Goal: Transaction & Acquisition: Purchase product/service

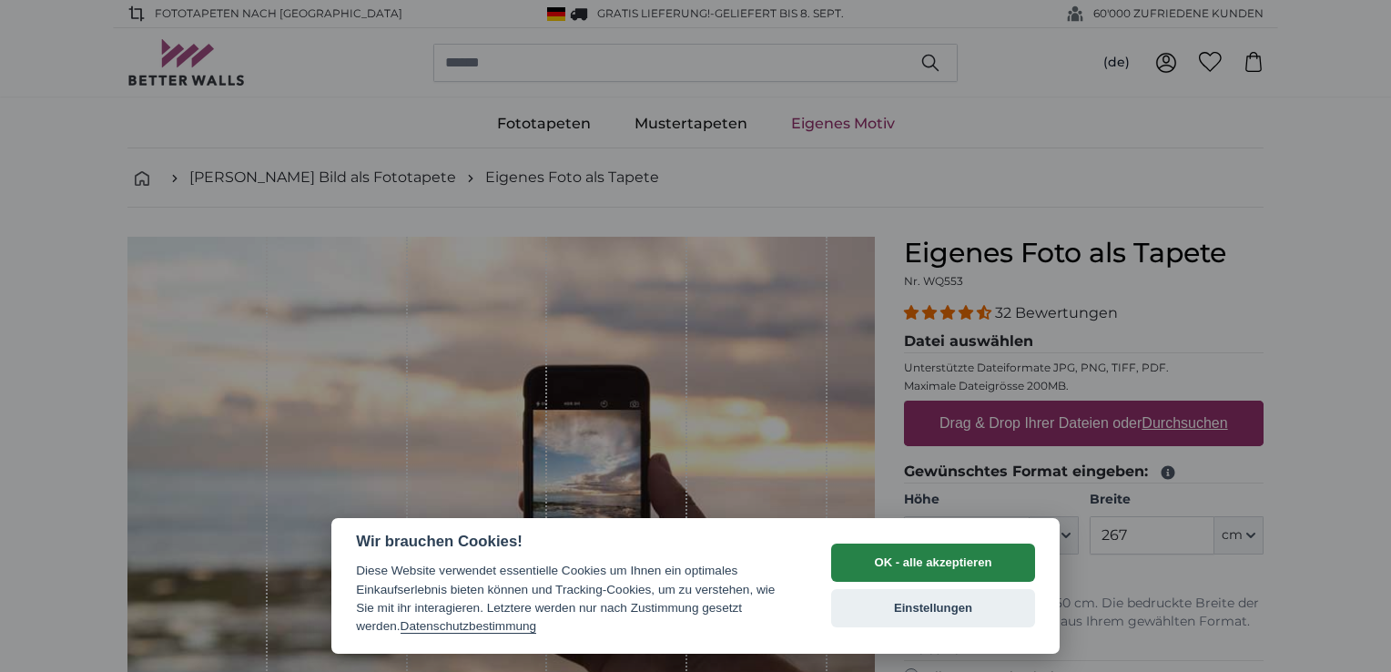
click at [936, 557] on button "OK - alle akzeptieren" at bounding box center [933, 562] width 204 height 38
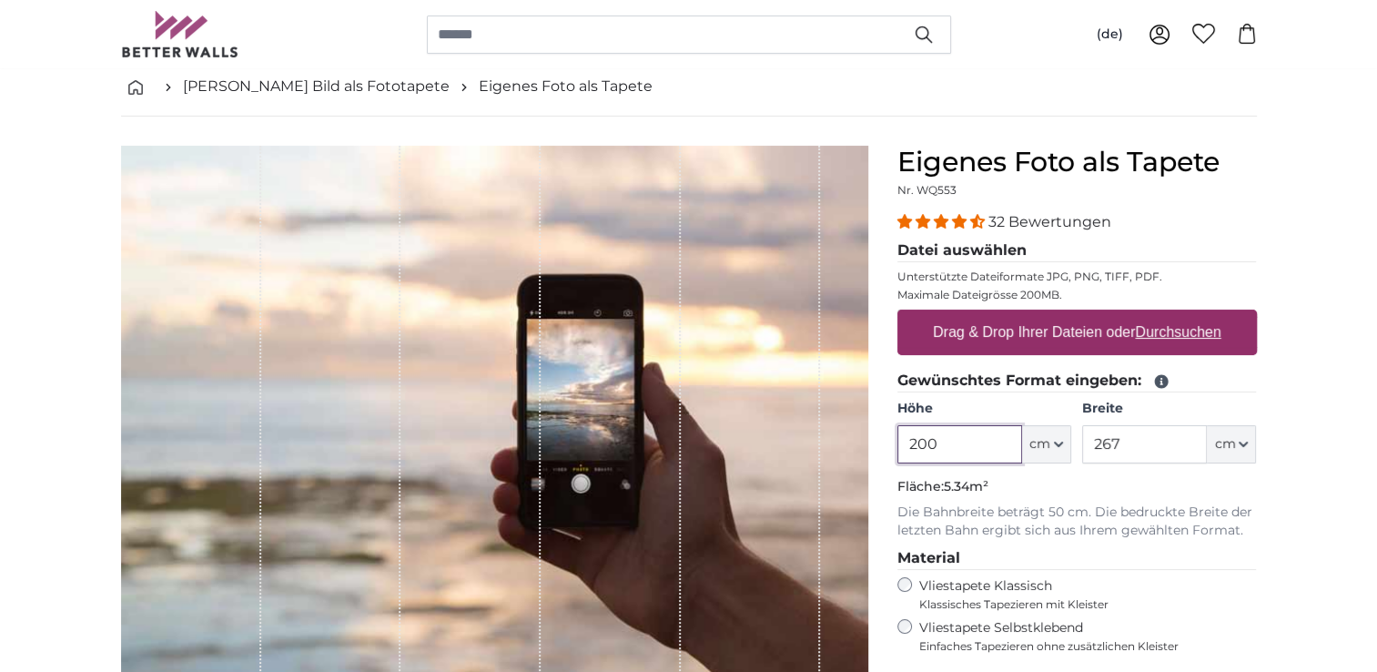
scroll to position [182, 0]
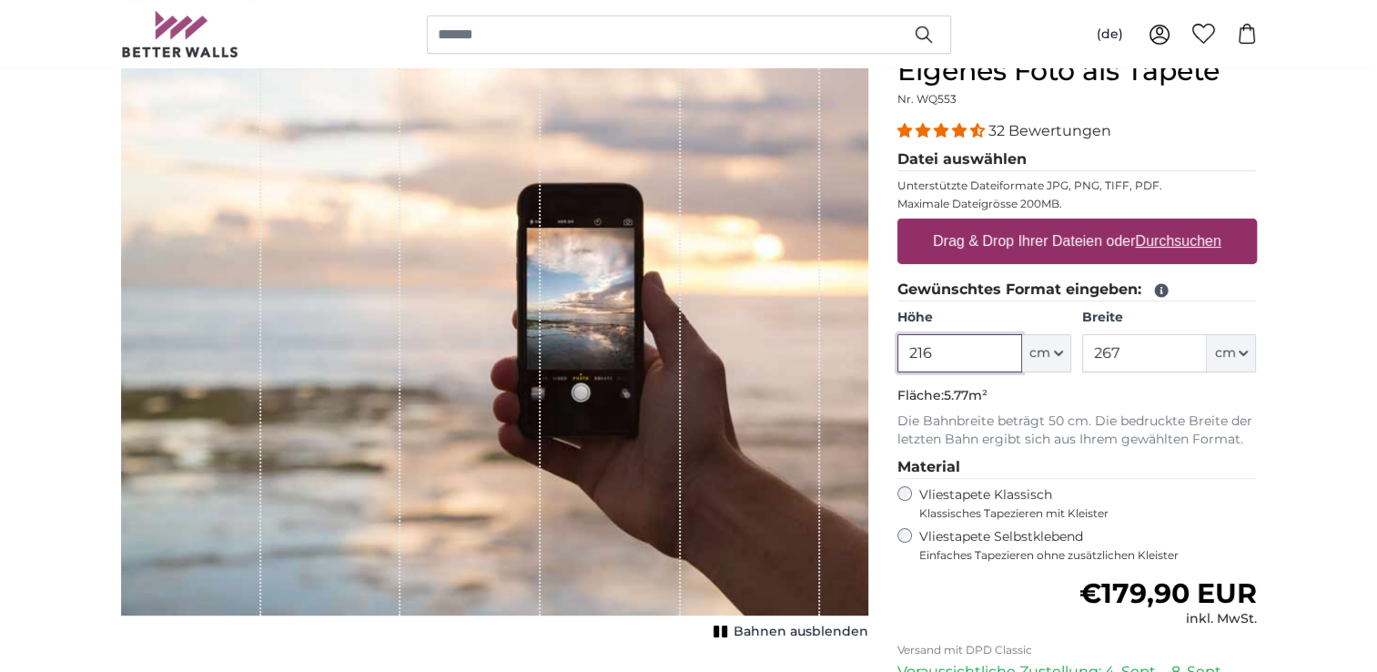
type input "216"
click at [1121, 351] on input "267" at bounding box center [1144, 353] width 125 height 38
type input "2"
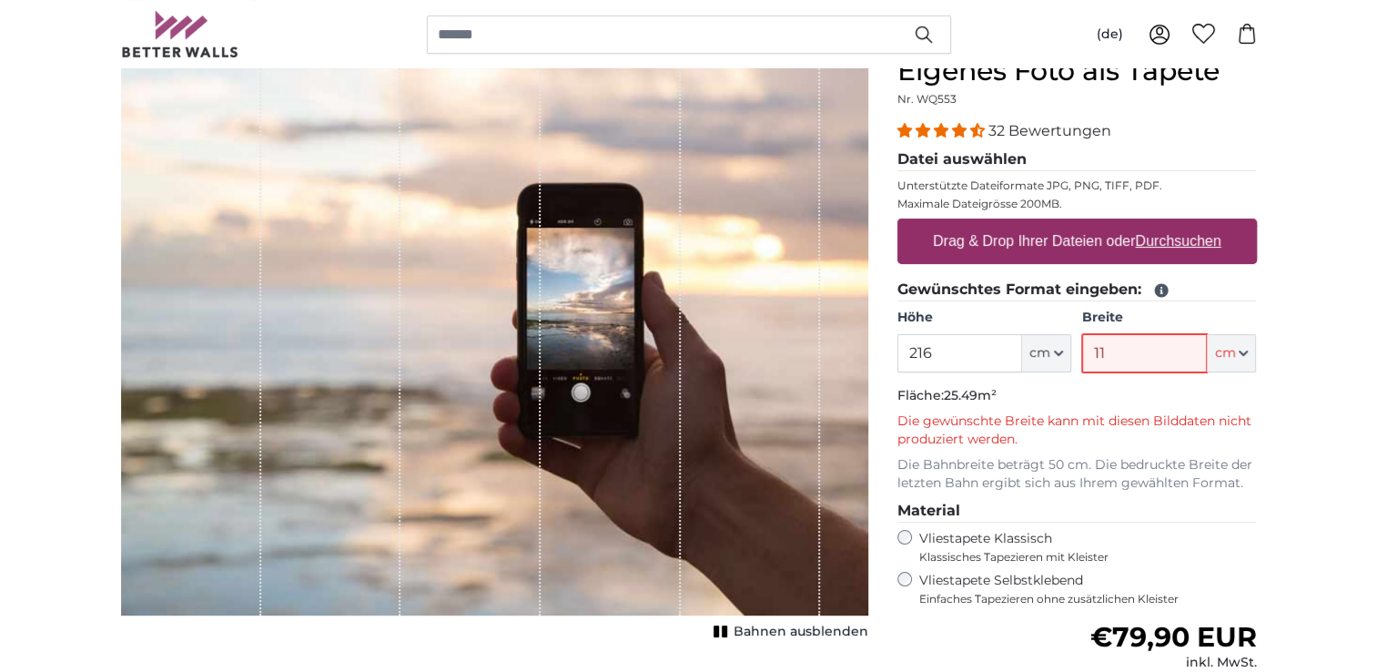
type input "1"
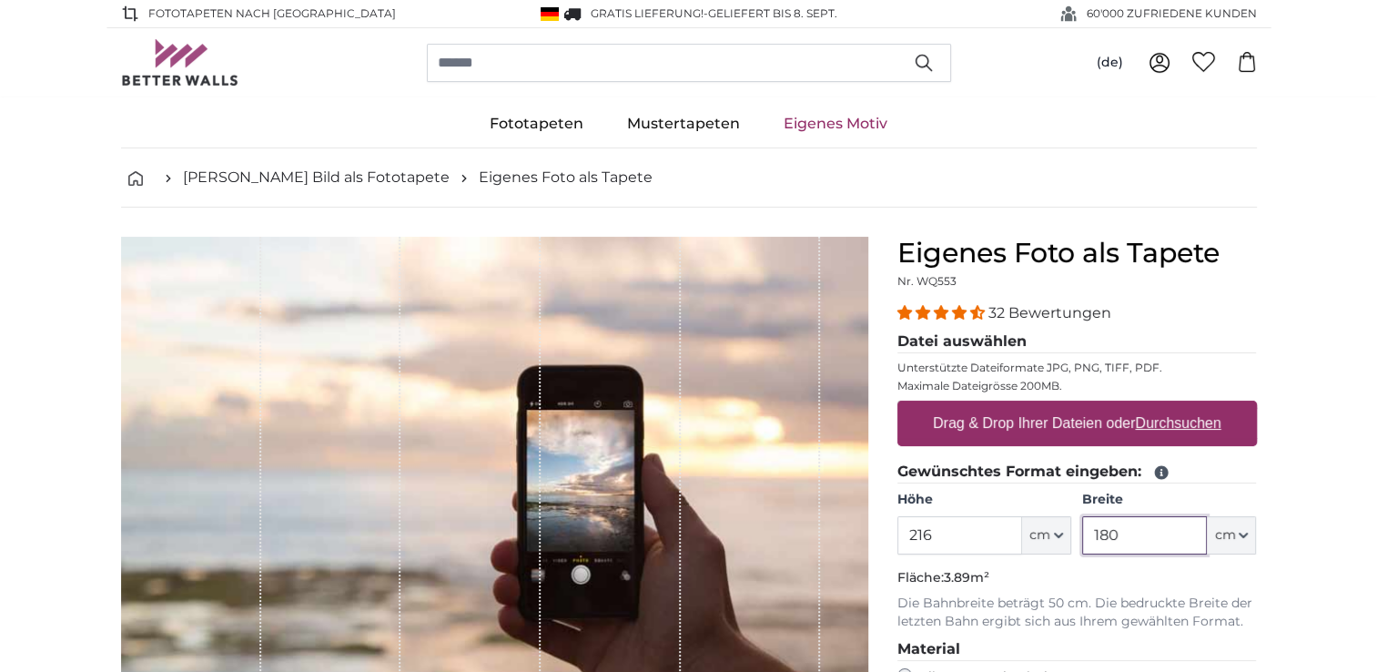
type input "180"
